Goal: Task Accomplishment & Management: Manage account settings

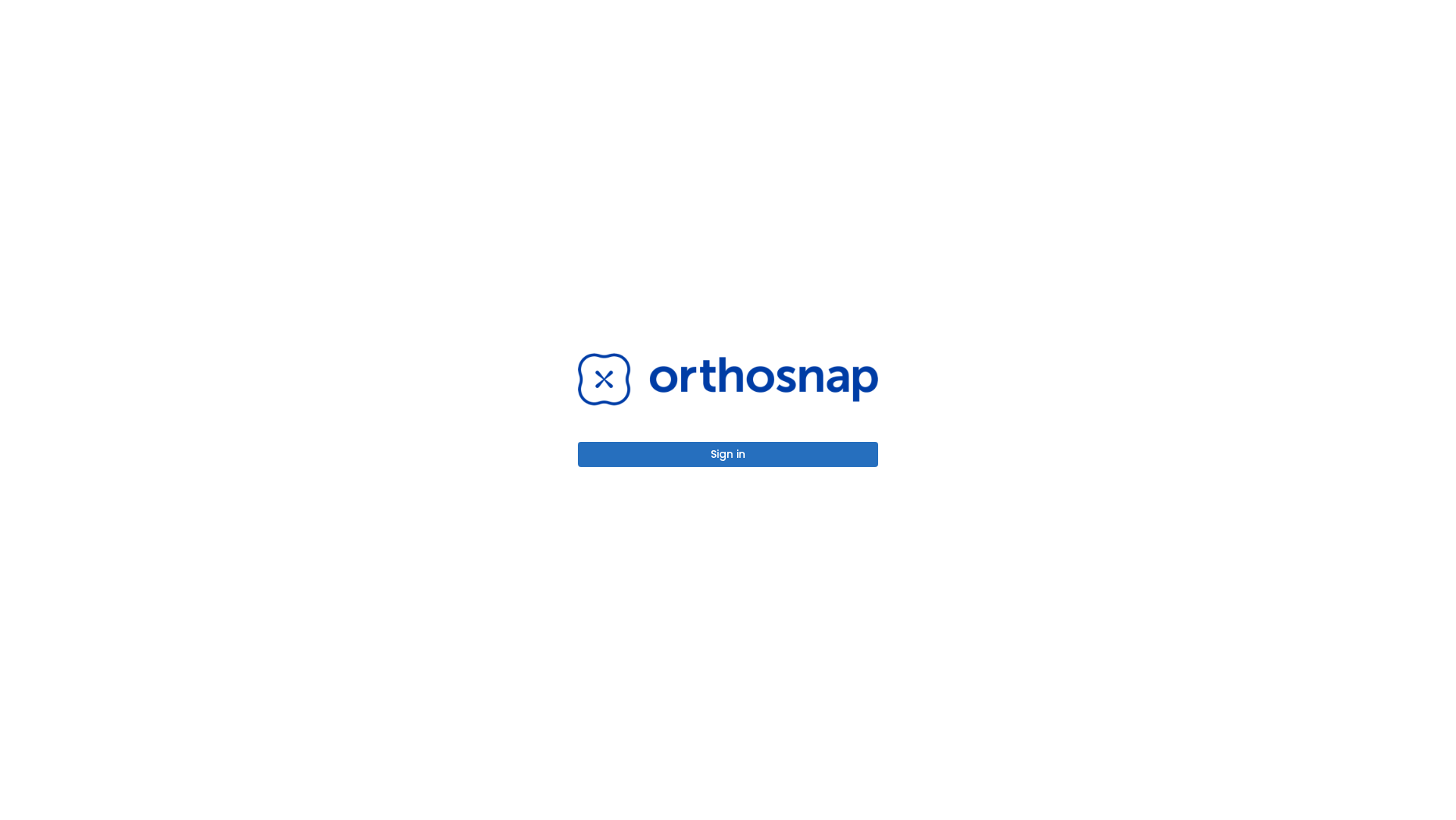
click at [728, 454] on button "Sign in" at bounding box center [728, 455] width 300 height 25
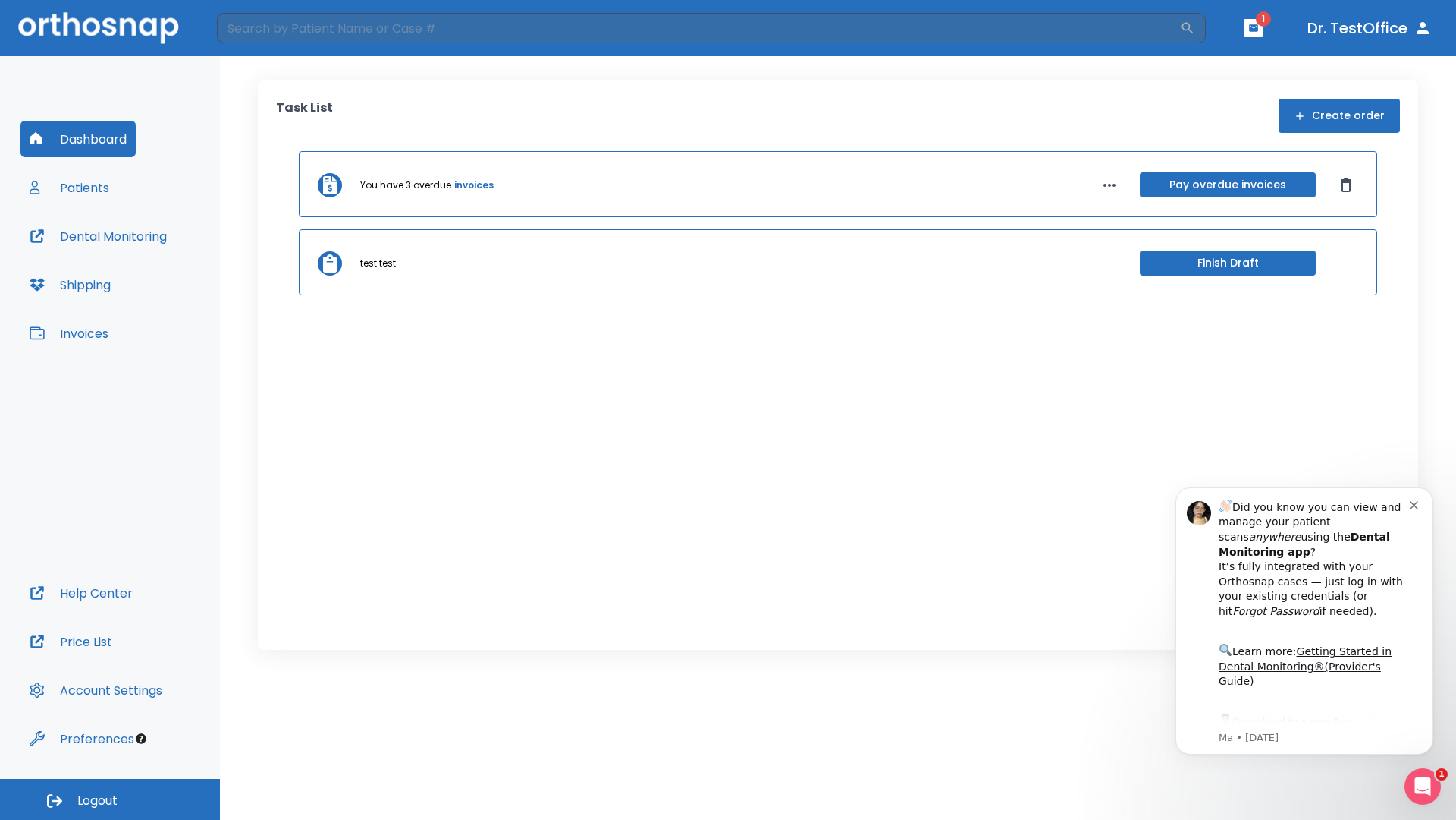
click at [110, 799] on span "Logout" at bounding box center [97, 800] width 41 height 17
